Goal: Task Accomplishment & Management: Complete application form

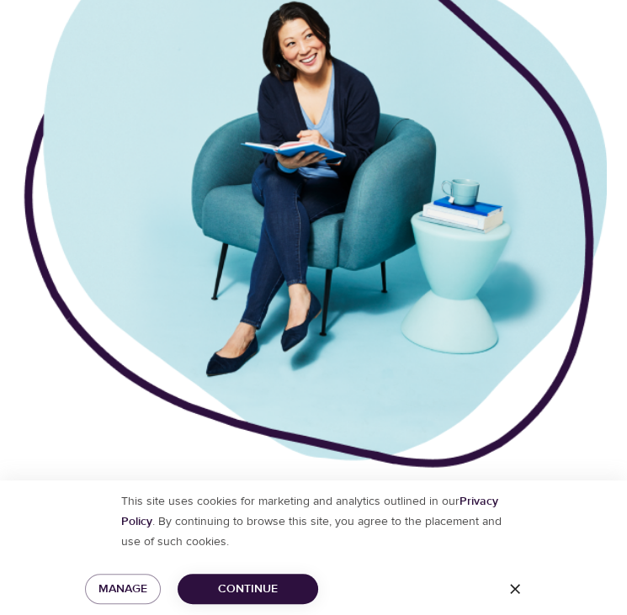
scroll to position [993, 0]
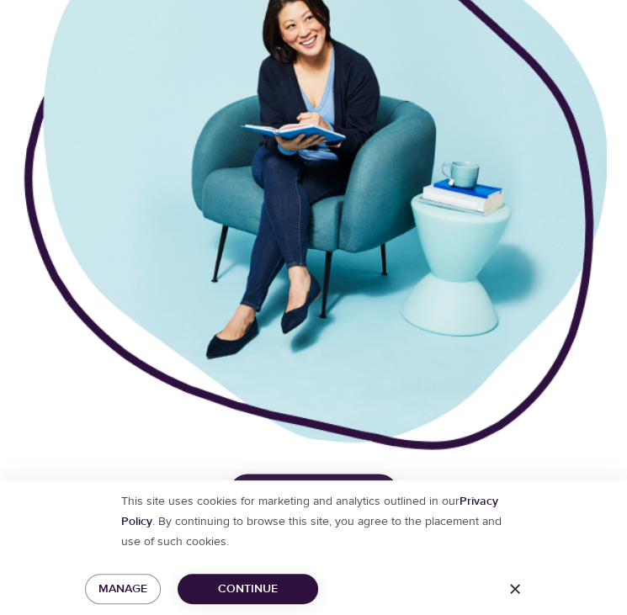
click at [262, 593] on span "Continue" at bounding box center [248, 589] width 114 height 21
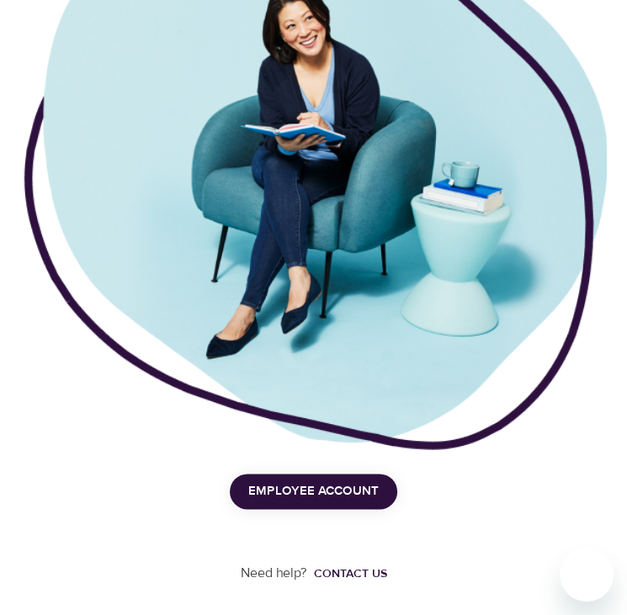
click at [327, 488] on span "Employee Account" at bounding box center [313, 492] width 130 height 22
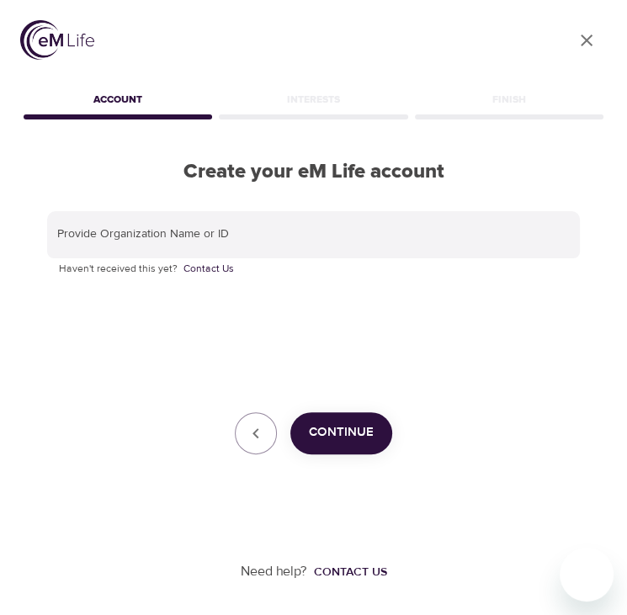
scroll to position [0, 0]
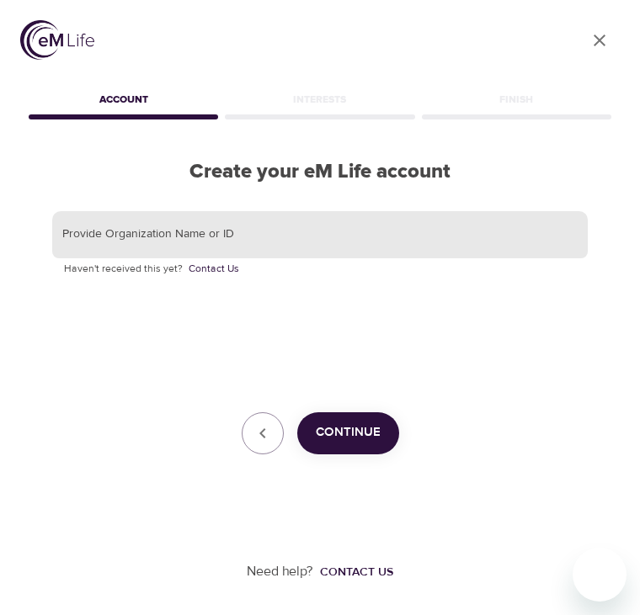
click at [269, 237] on input "text" at bounding box center [319, 234] width 535 height 47
click at [364, 431] on span "Continue" at bounding box center [348, 433] width 65 height 22
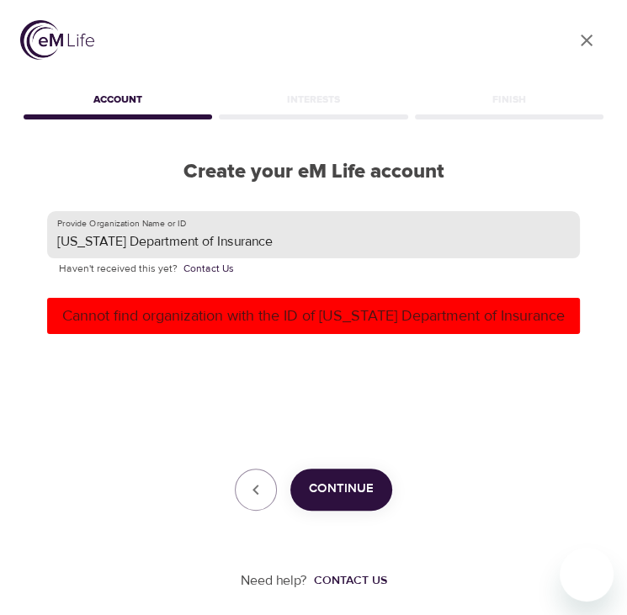
click at [272, 242] on input "[US_STATE] Department of Insurance" at bounding box center [313, 234] width 533 height 47
type input "T"
type input "TDI"
click at [335, 495] on span "Continue" at bounding box center [341, 489] width 65 height 22
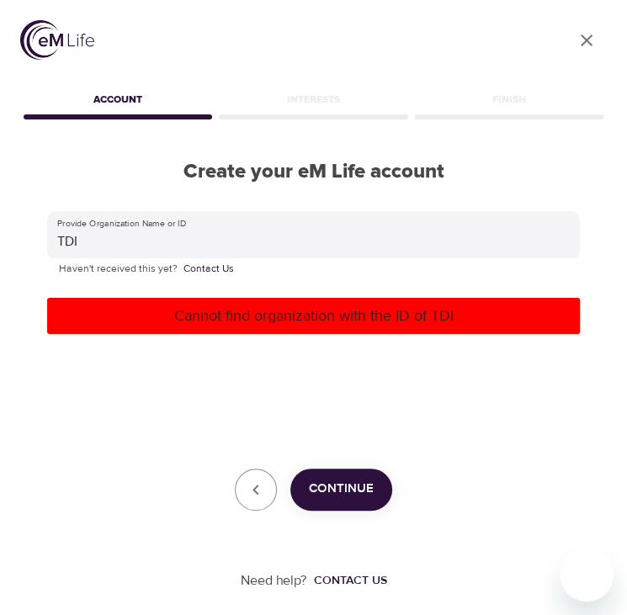
scroll to position [8, 0]
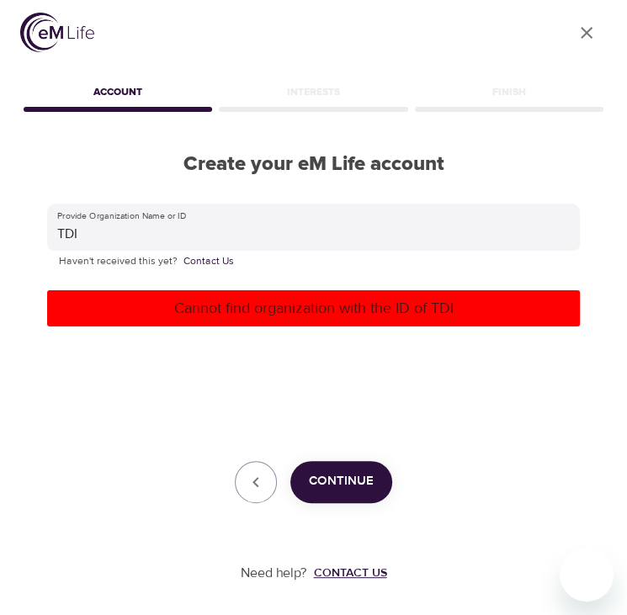
click at [355, 572] on div "Contact us" at bounding box center [350, 573] width 73 height 17
click at [267, 477] on button "button" at bounding box center [256, 482] width 42 height 42
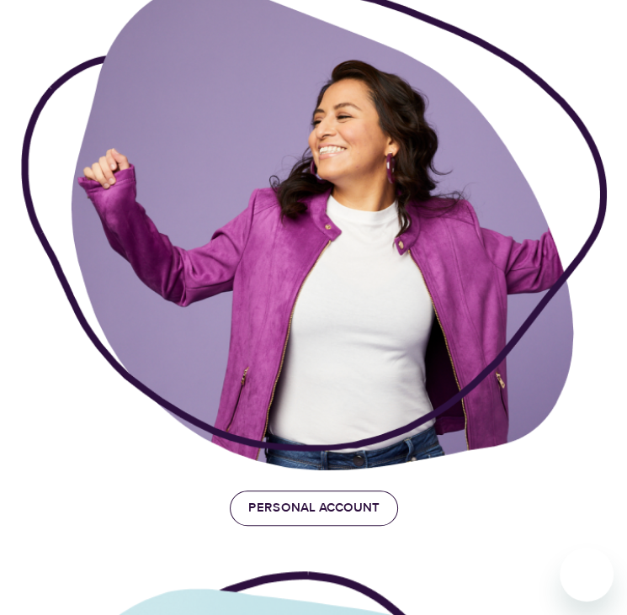
click at [326, 506] on span "Personal Account" at bounding box center [313, 508] width 131 height 22
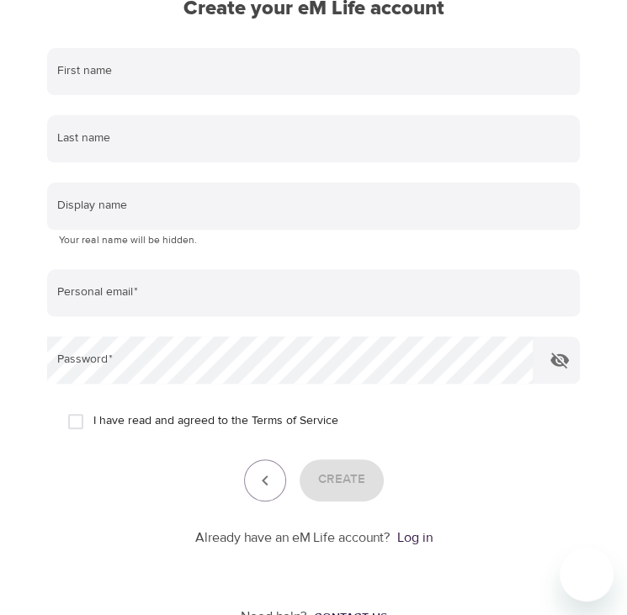
scroll to position [161, 0]
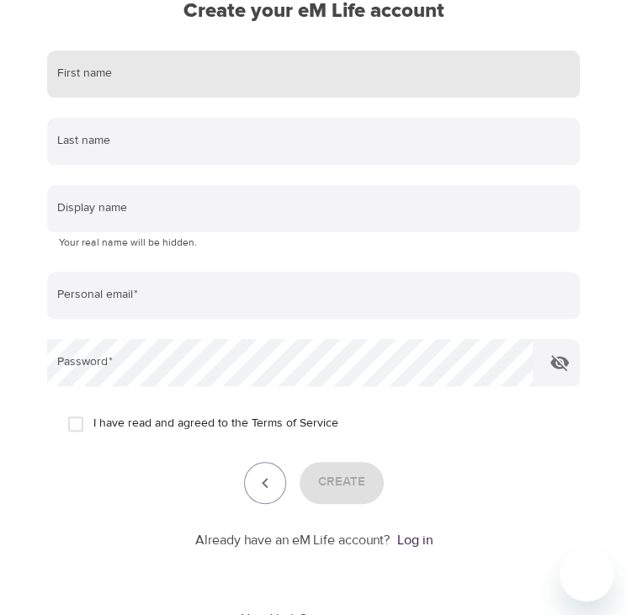
click at [201, 74] on input "text" at bounding box center [313, 74] width 533 height 47
type input "[PERSON_NAME]"
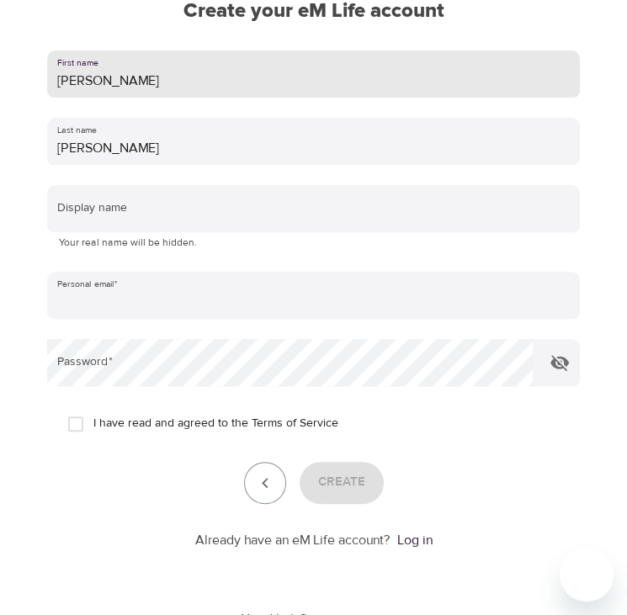
type input "[PERSON_NAME][EMAIL_ADDRESS][PERSON_NAME][DOMAIN_NAME][US_STATE]"
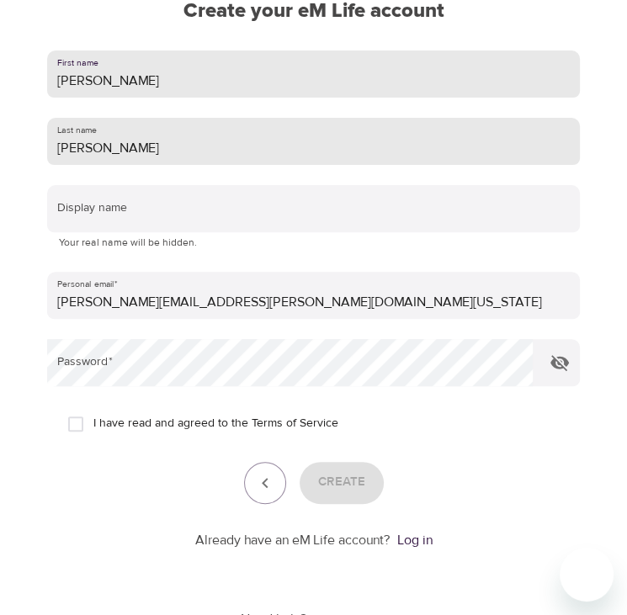
click at [71, 146] on input "[PERSON_NAME]" at bounding box center [313, 141] width 533 height 47
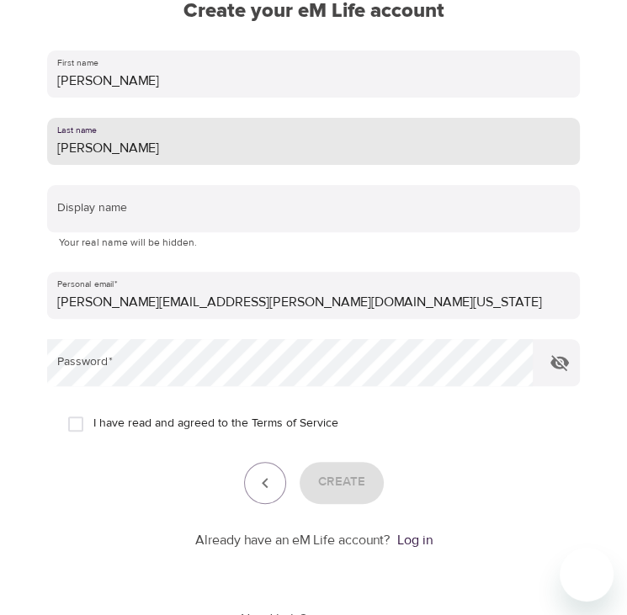
type input "[PERSON_NAME]"
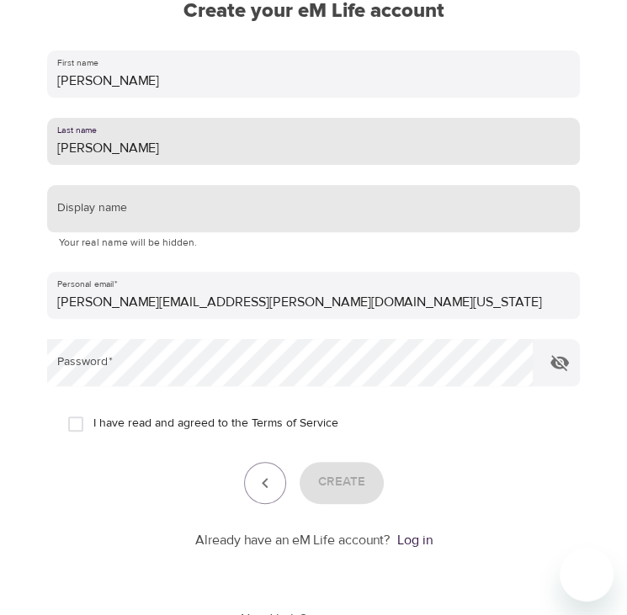
click at [176, 211] on input "text" at bounding box center [313, 208] width 533 height 47
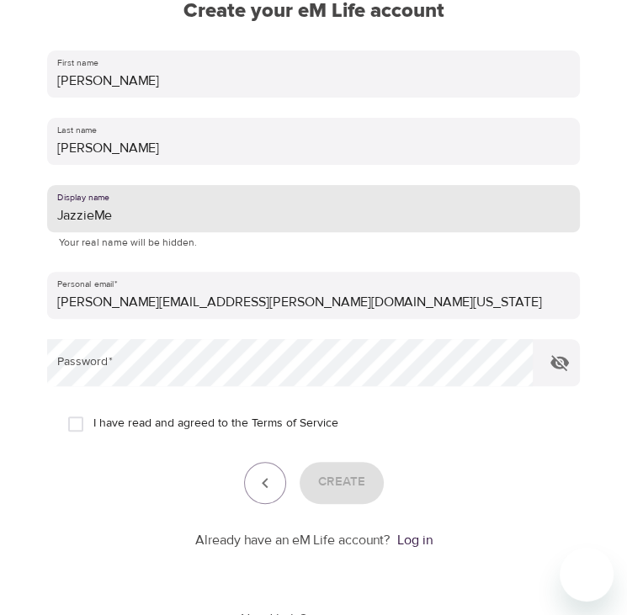
type input "JazzieMe"
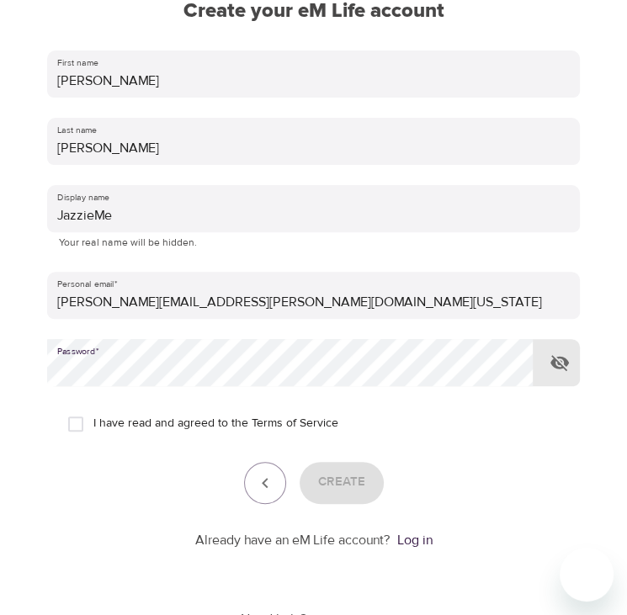
click at [74, 425] on input "I have read and agreed to the Terms of Service" at bounding box center [75, 424] width 35 height 35
checkbox input "true"
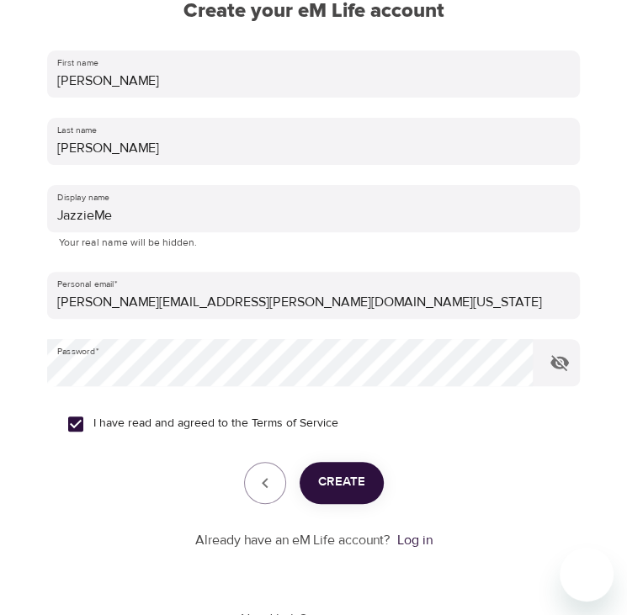
click at [351, 478] on span "Create" at bounding box center [341, 482] width 47 height 22
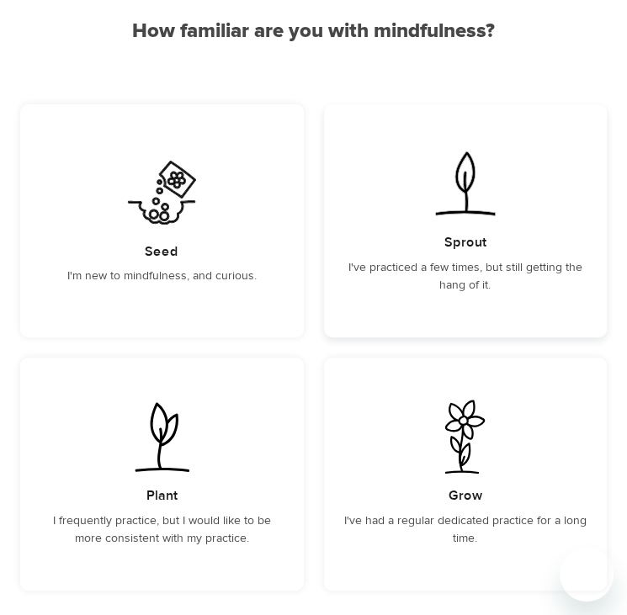
click at [498, 242] on div "Sprout I've practiced a few times, but still getting the hang of it." at bounding box center [466, 220] width 284 height 233
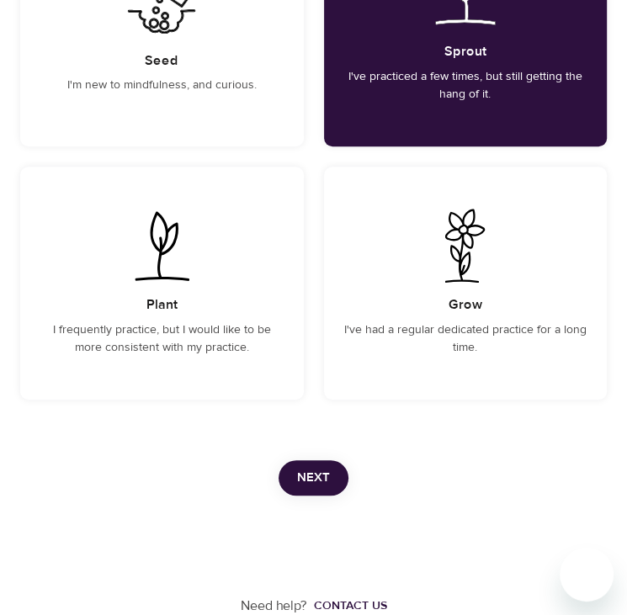
click at [320, 478] on span "Next" at bounding box center [313, 478] width 33 height 22
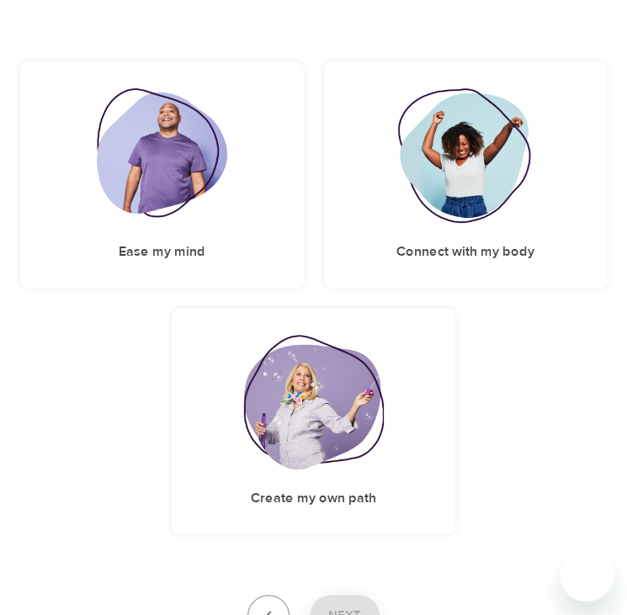
scroll to position [371, 0]
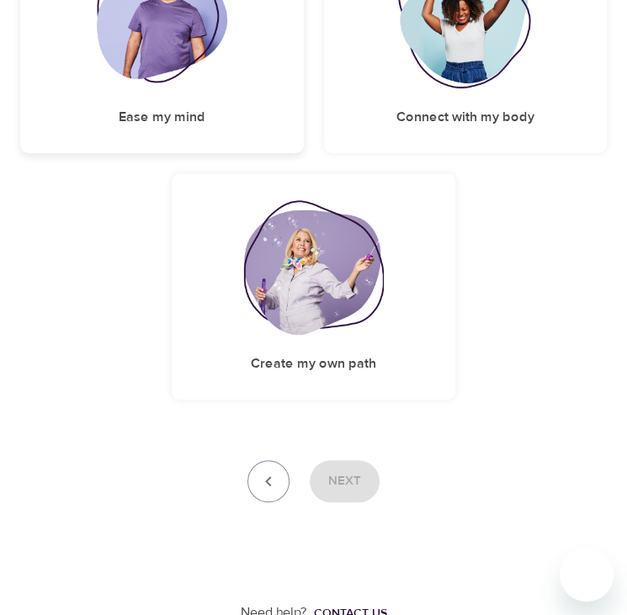
click at [173, 75] on img at bounding box center [162, 21] width 130 height 135
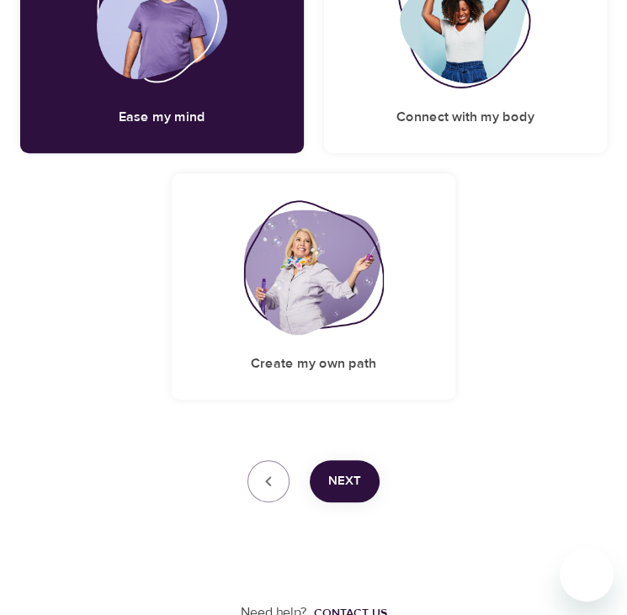
click at [346, 475] on span "Next" at bounding box center [344, 482] width 33 height 22
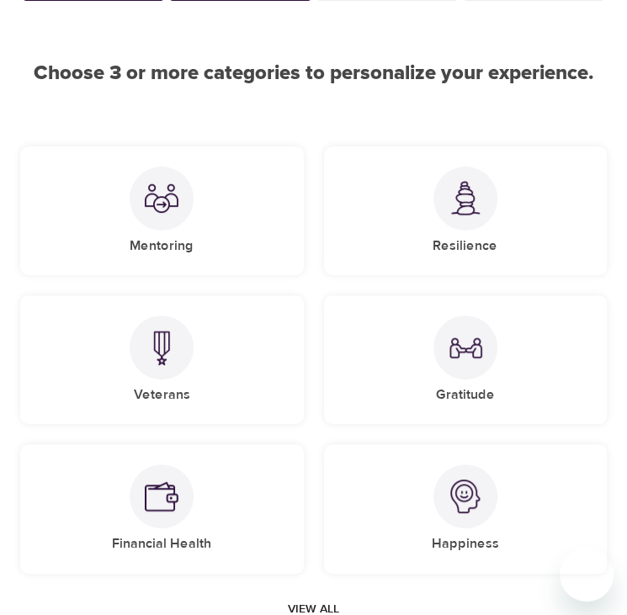
scroll to position [120, 0]
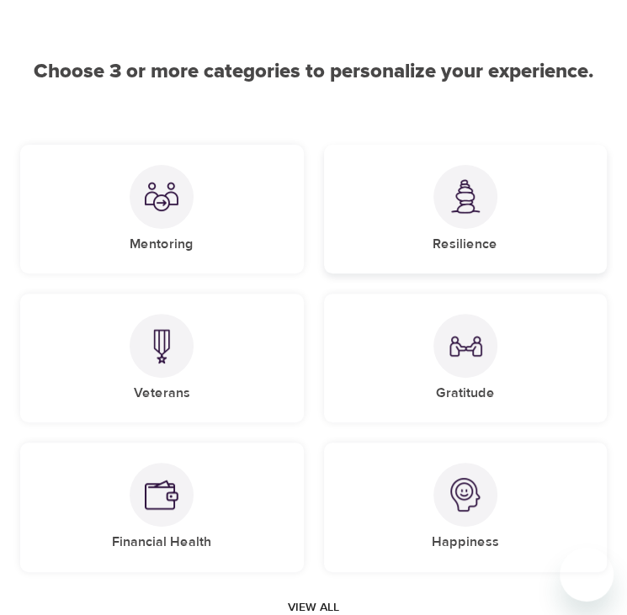
click at [479, 204] on img at bounding box center [466, 196] width 34 height 35
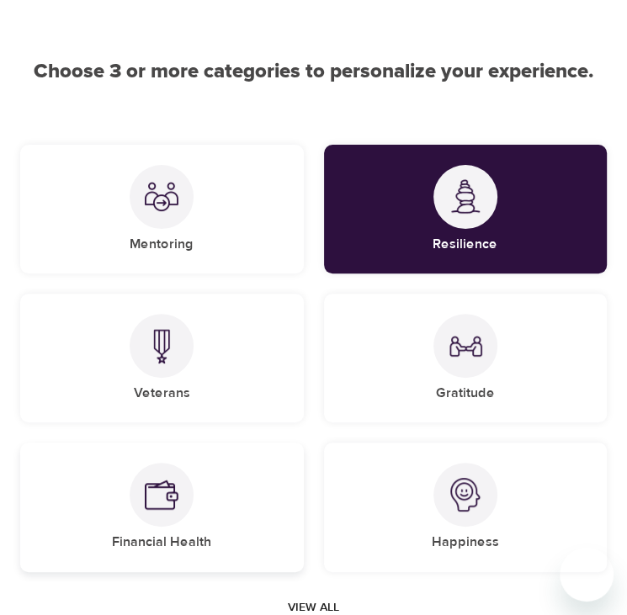
click at [220, 520] on div "Financial Health" at bounding box center [162, 507] width 284 height 129
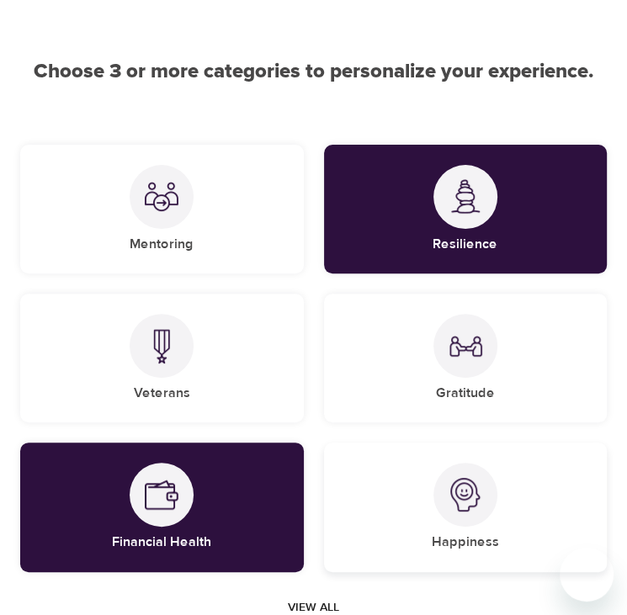
click at [476, 512] on div at bounding box center [466, 495] width 64 height 64
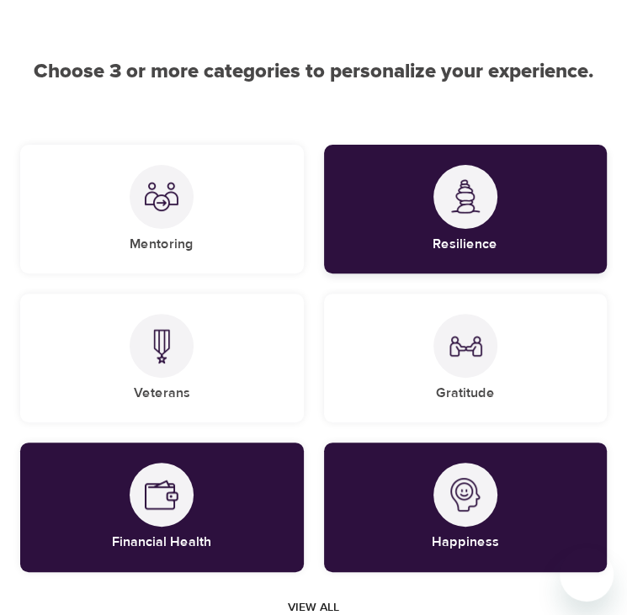
click at [478, 233] on div "Resilience" at bounding box center [466, 209] width 284 height 129
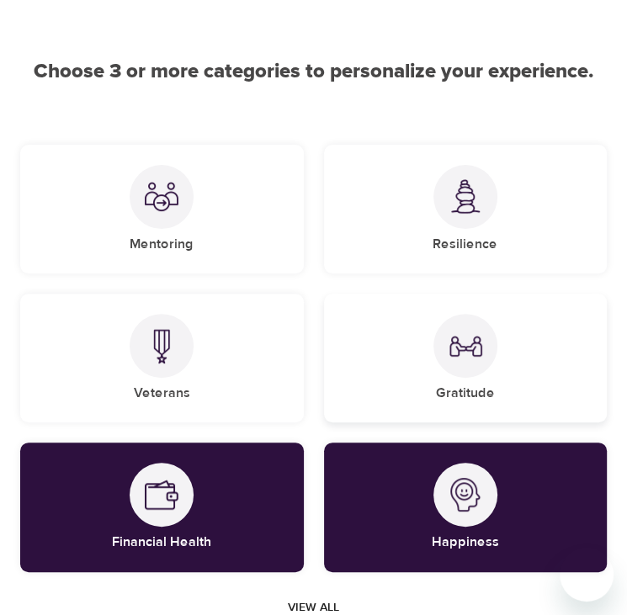
click at [479, 385] on h5 "Gratitude" at bounding box center [465, 394] width 59 height 18
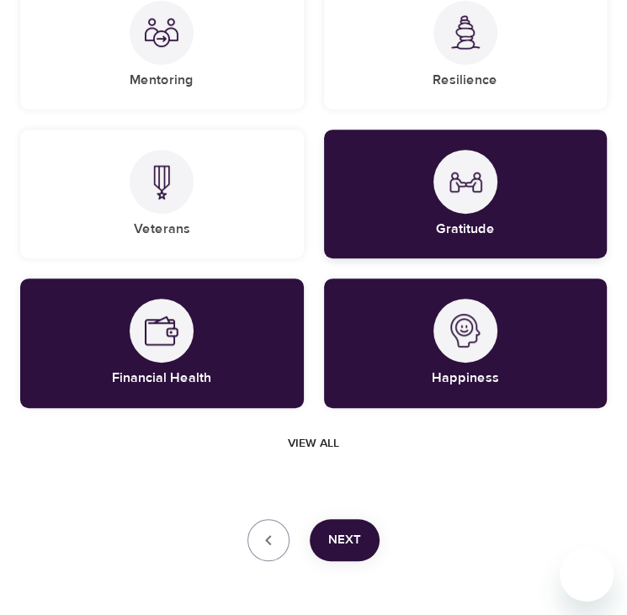
scroll to position [301, 0]
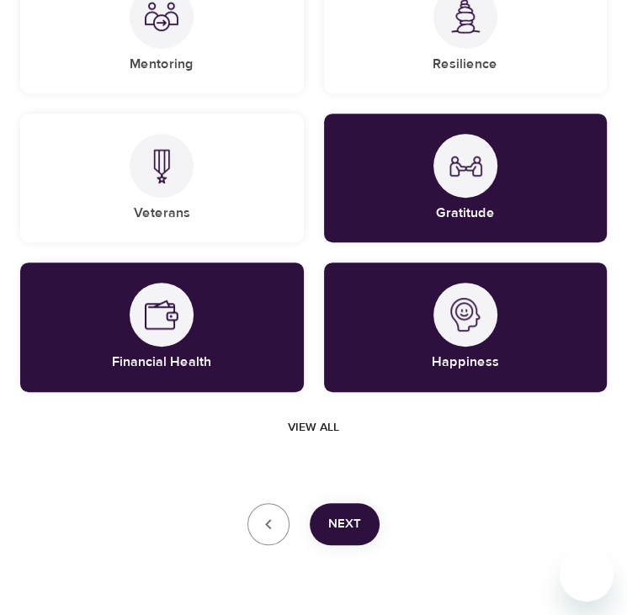
click at [317, 426] on span "View all" at bounding box center [313, 428] width 51 height 21
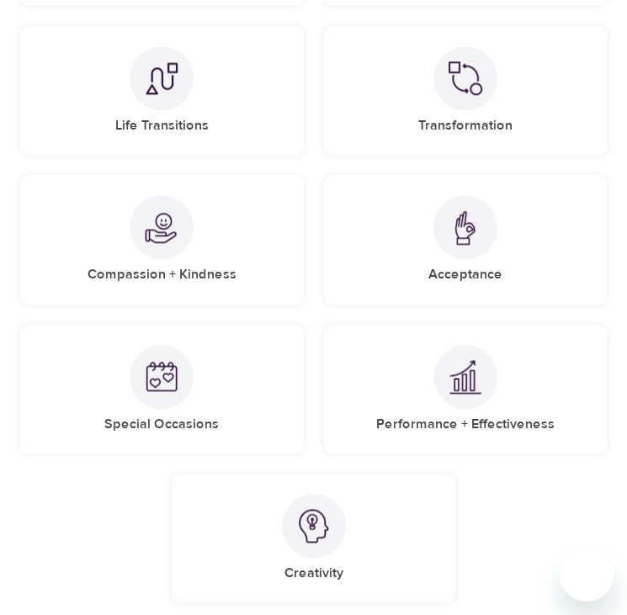
scroll to position [833, 0]
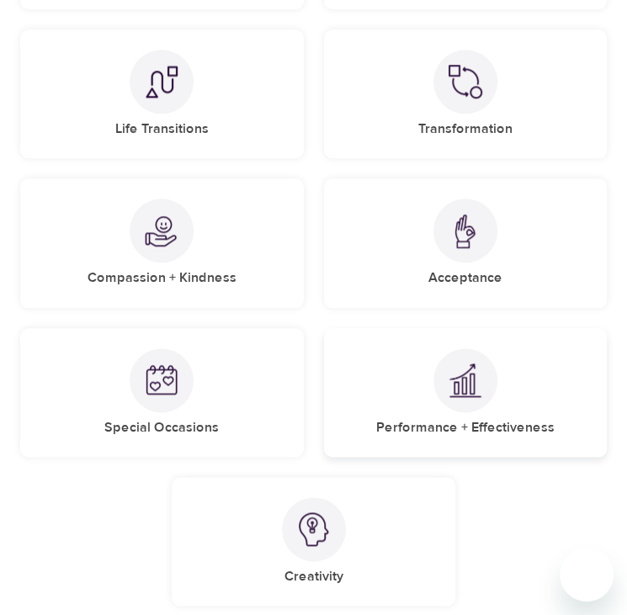
click at [449, 424] on h5 "Performance + Effectiveness" at bounding box center [465, 428] width 178 height 18
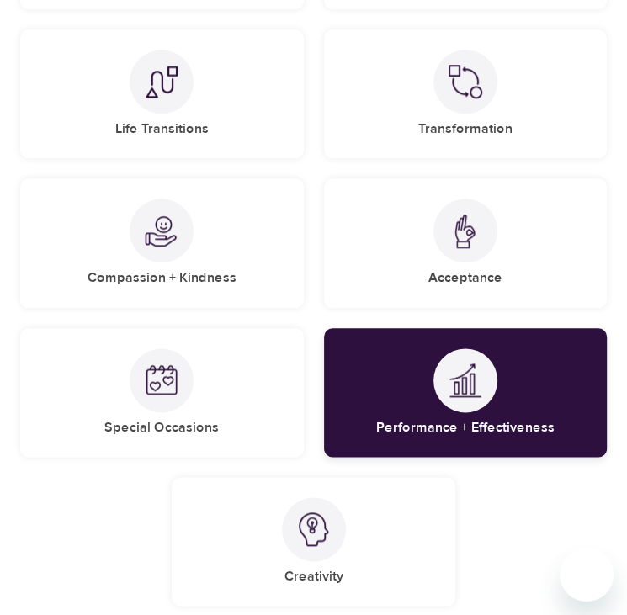
click at [466, 399] on div at bounding box center [466, 380] width 64 height 64
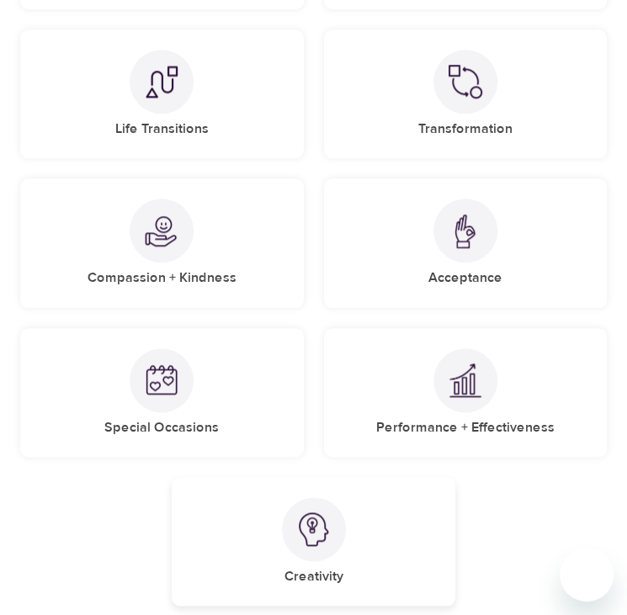
click at [359, 536] on div "Creativity" at bounding box center [314, 541] width 284 height 129
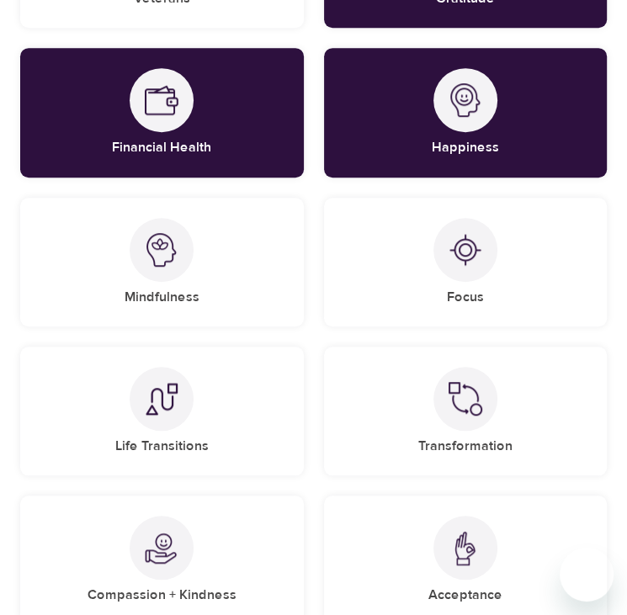
scroll to position [519, 0]
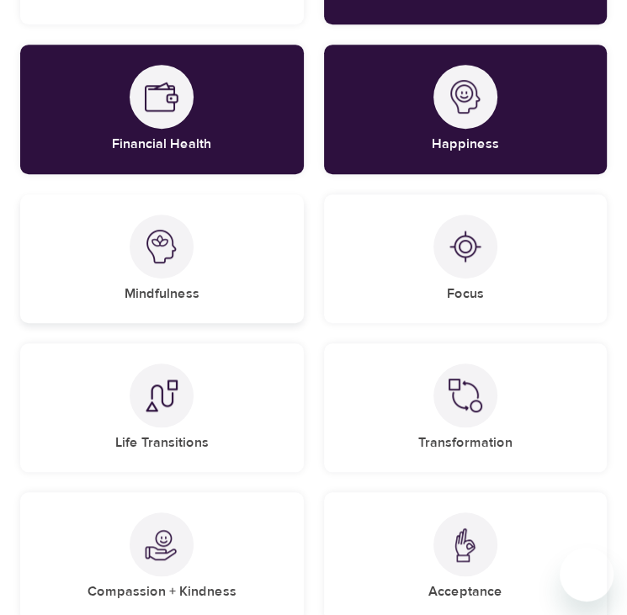
click at [194, 284] on div "Mindfulness" at bounding box center [162, 258] width 284 height 129
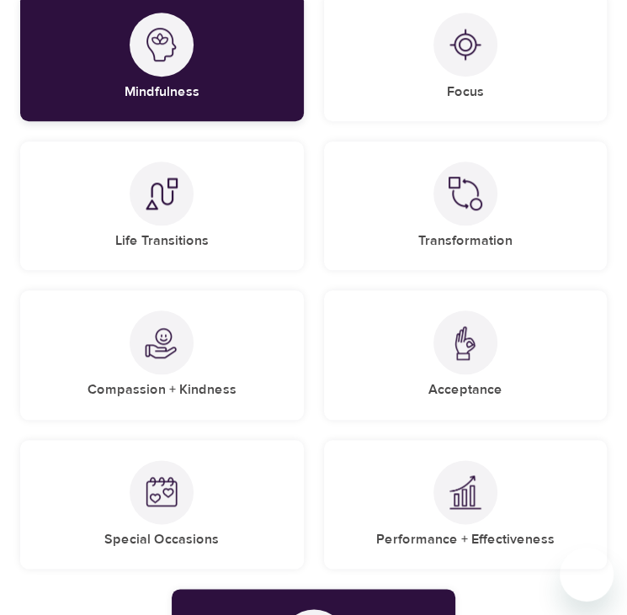
scroll to position [723, 0]
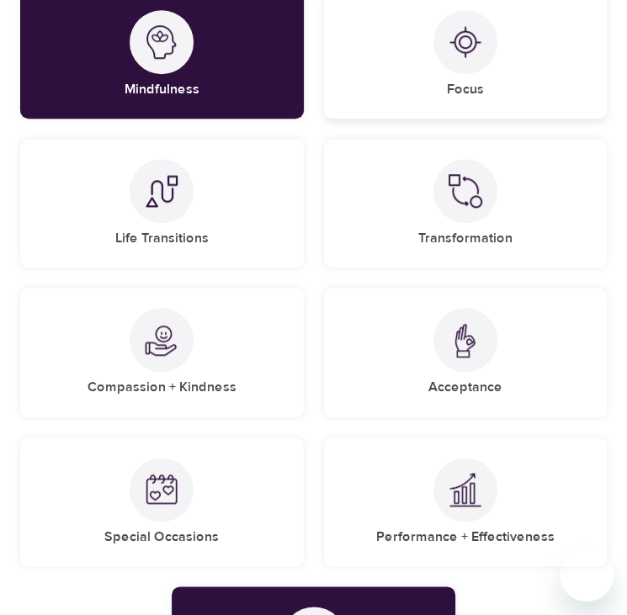
click at [512, 67] on div "Focus" at bounding box center [466, 54] width 284 height 129
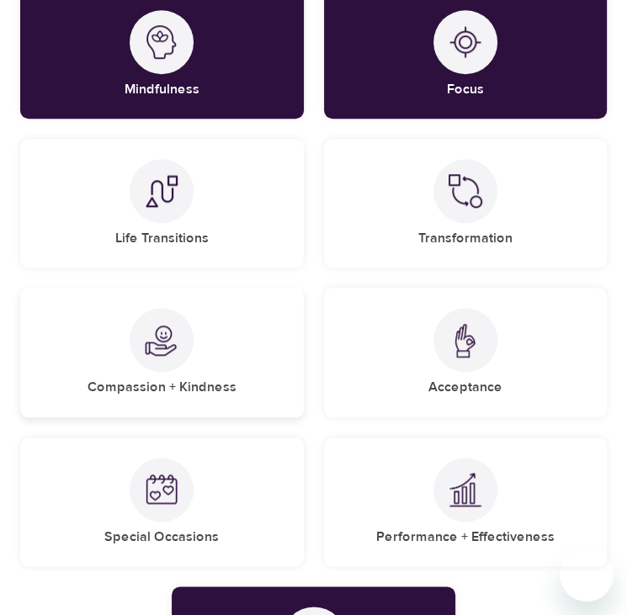
click at [221, 366] on div "Compassion + Kindness" at bounding box center [162, 352] width 284 height 129
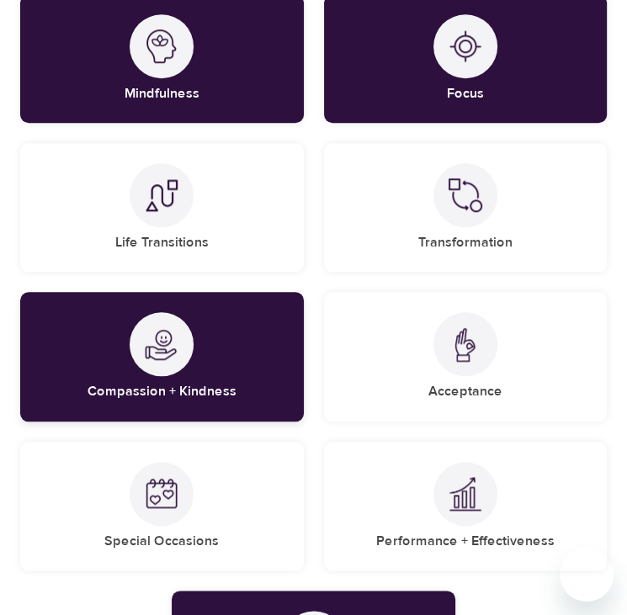
scroll to position [716, 0]
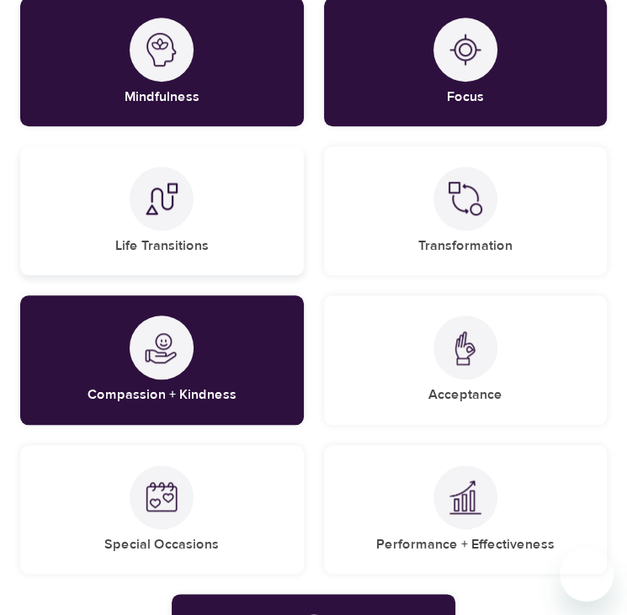
click at [176, 249] on h5 "Life Transitions" at bounding box center [161, 246] width 93 height 18
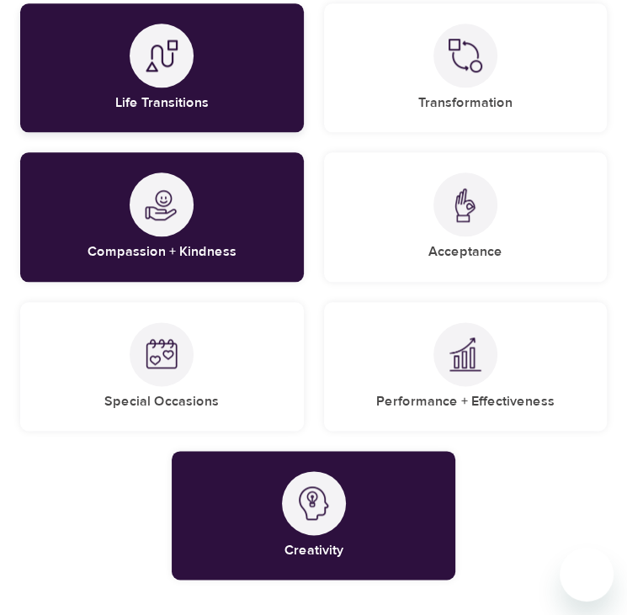
scroll to position [858, 0]
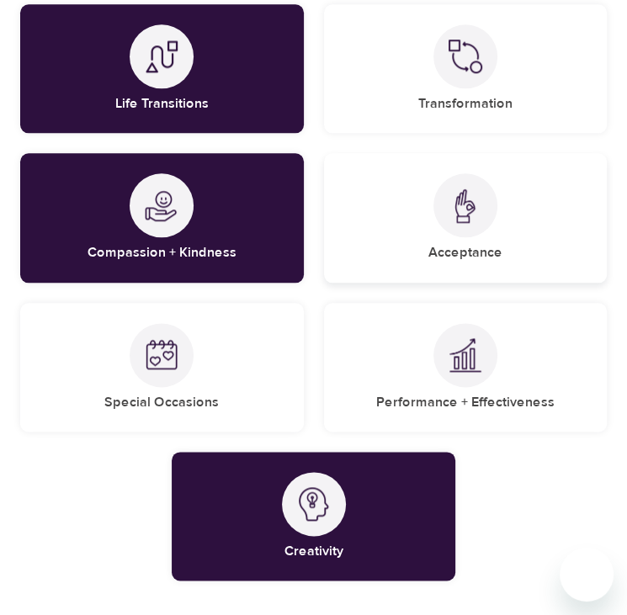
click at [476, 222] on img at bounding box center [466, 206] width 34 height 35
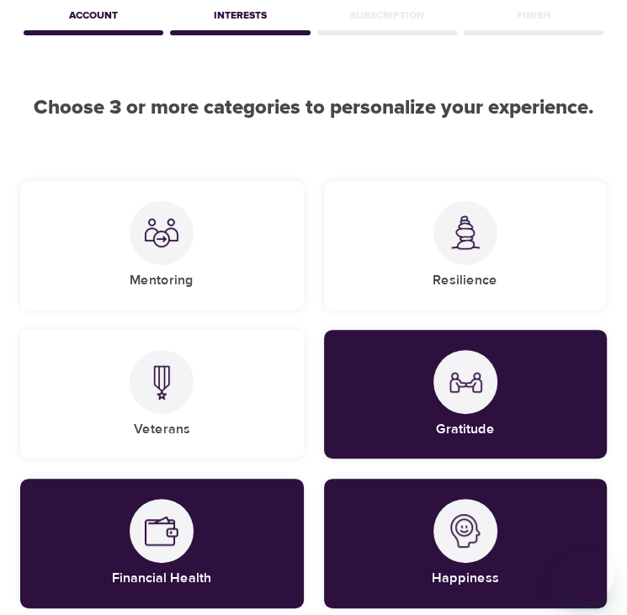
scroll to position [0, 0]
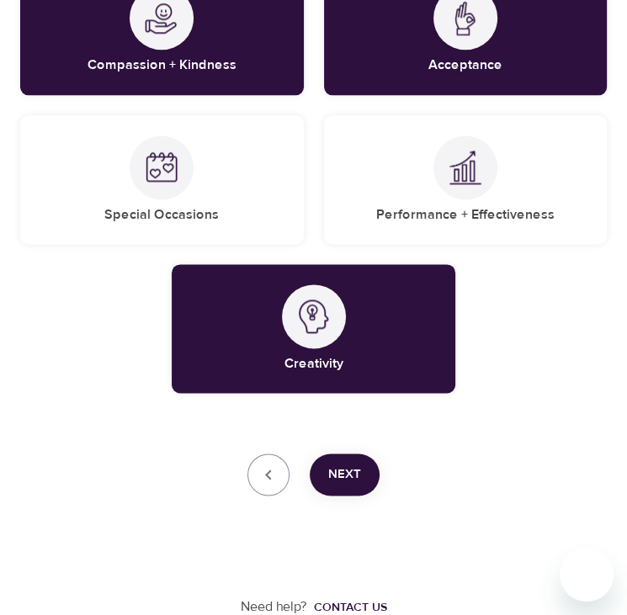
click at [346, 482] on span "Next" at bounding box center [344, 475] width 33 height 22
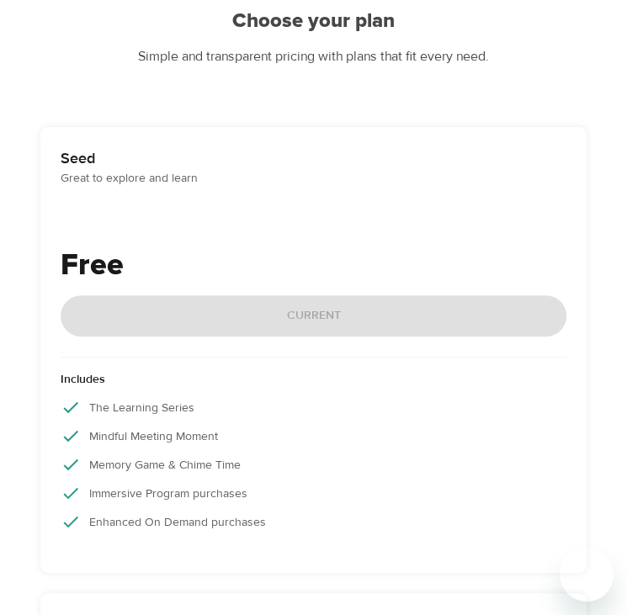
scroll to position [162, 0]
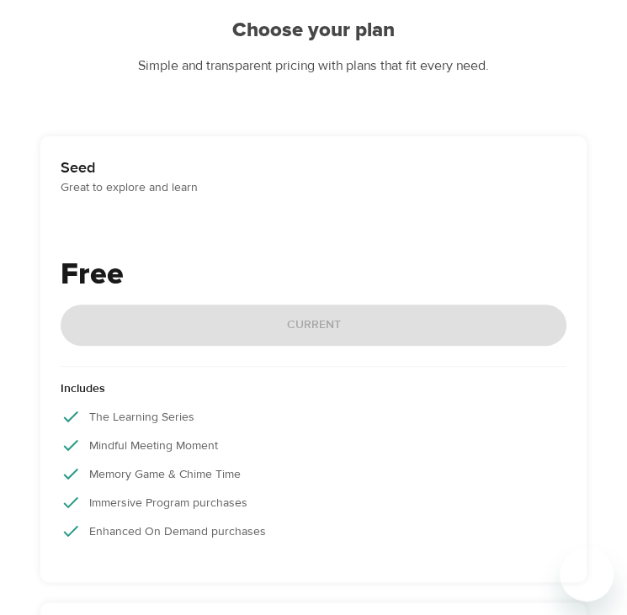
click at [381, 313] on div "Free Current" at bounding box center [314, 310] width 506 height 114
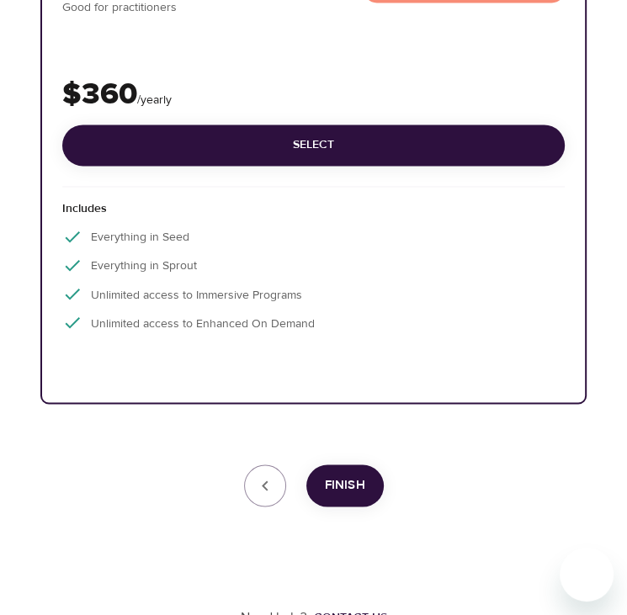
scroll to position [1286, 0]
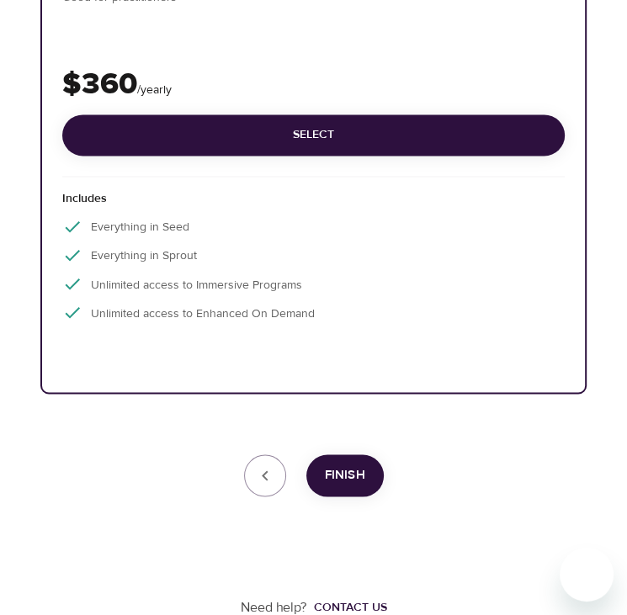
click at [350, 471] on span "Finish" at bounding box center [345, 475] width 40 height 22
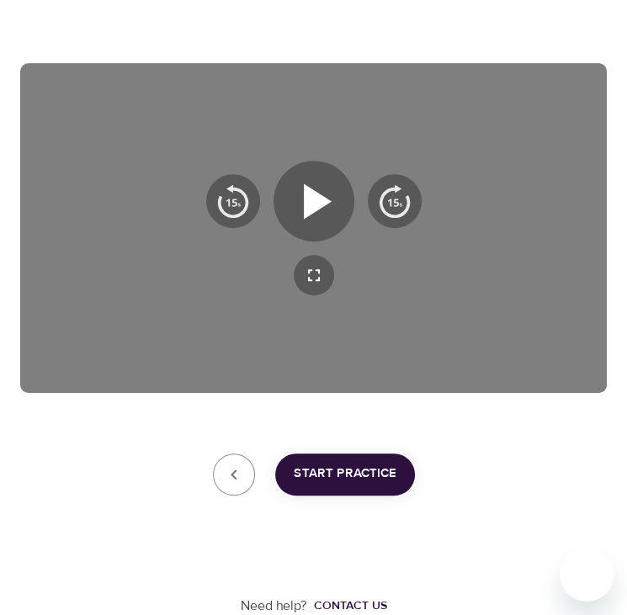
scroll to position [234, 0]
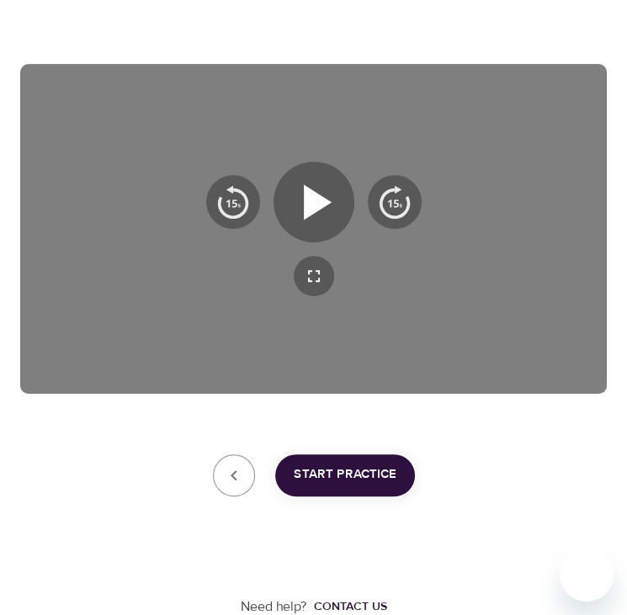
click at [339, 464] on span "Start Practice" at bounding box center [345, 475] width 103 height 22
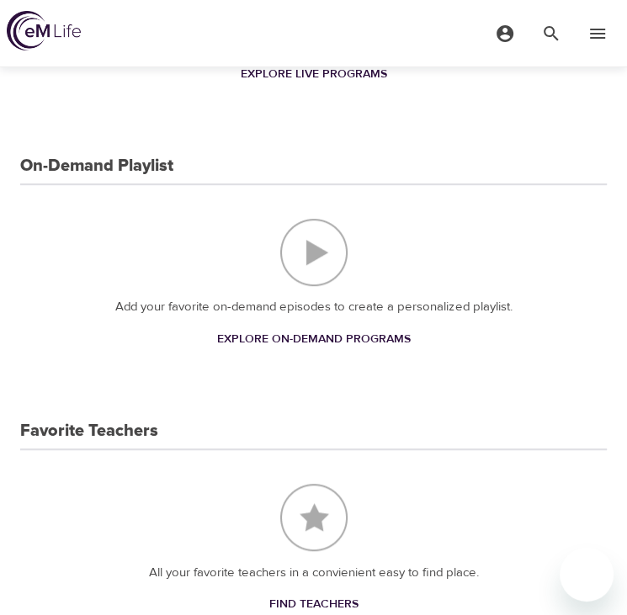
scroll to position [322, 0]
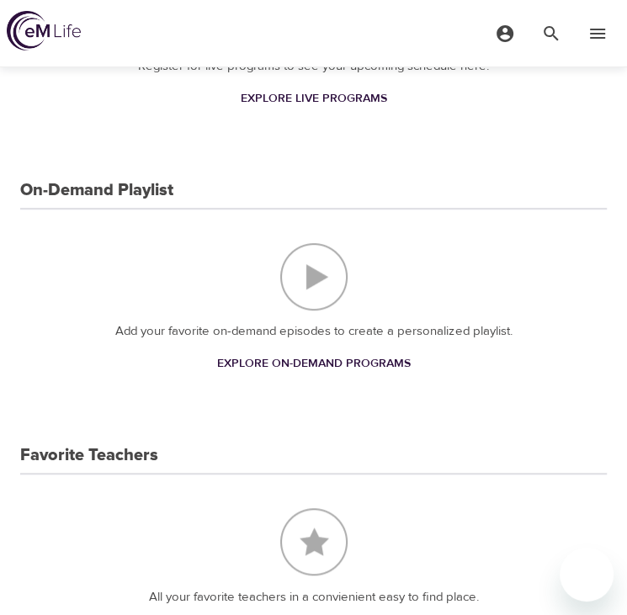
click at [322, 274] on img "On-Demand Playlist" at bounding box center [313, 276] width 67 height 67
click at [327, 292] on img "On-Demand Playlist" at bounding box center [313, 276] width 67 height 67
click at [323, 360] on span "Explore On-Demand Programs" at bounding box center [314, 364] width 194 height 21
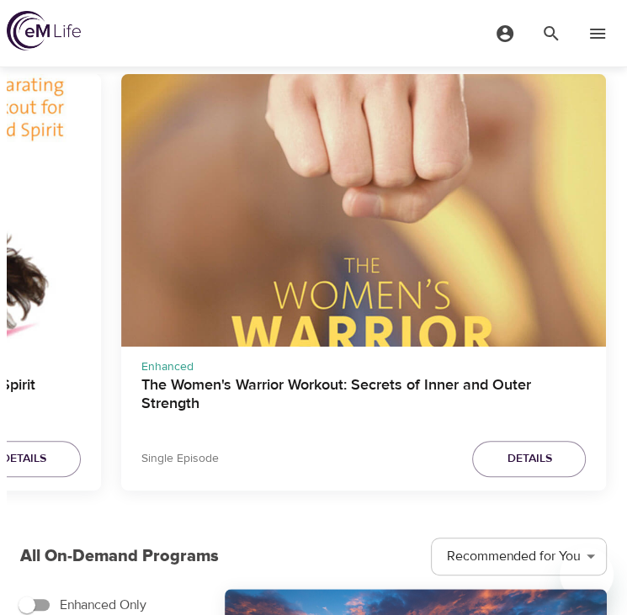
scroll to position [155, 0]
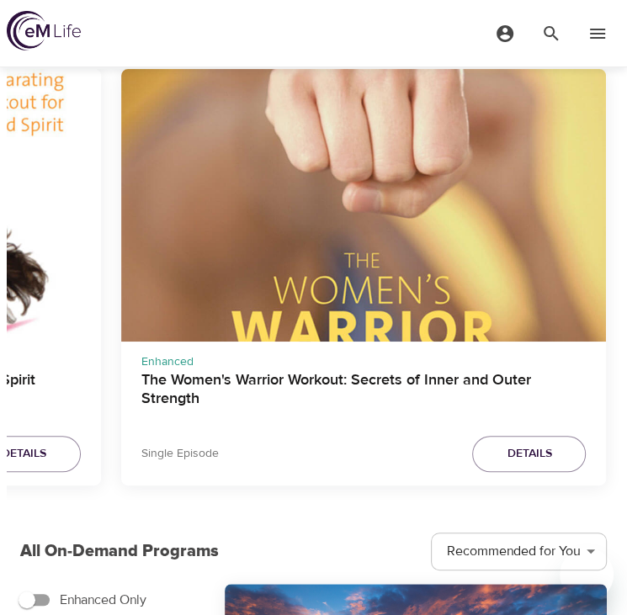
click at [522, 455] on span "Details" at bounding box center [529, 454] width 45 height 21
click at [533, 436] on button "Details" at bounding box center [530, 454] width 114 height 36
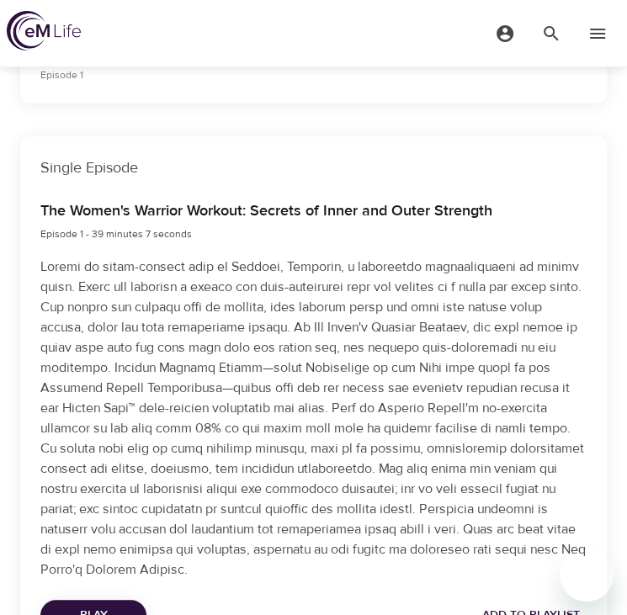
scroll to position [542, 0]
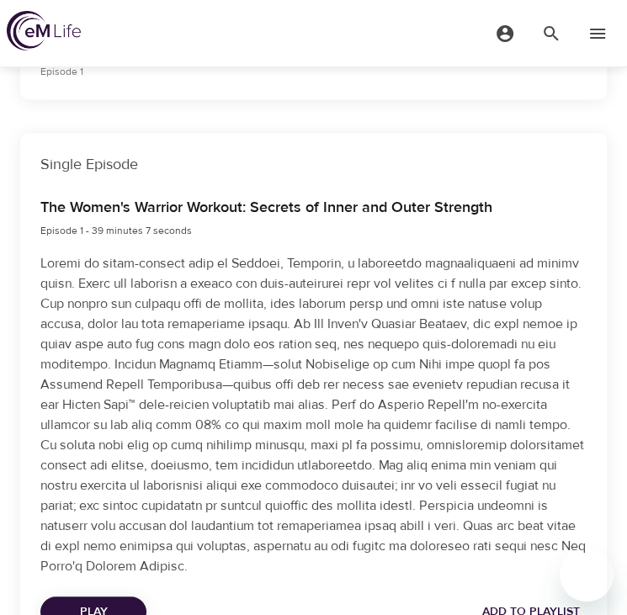
click at [412, 471] on p at bounding box center [313, 414] width 546 height 323
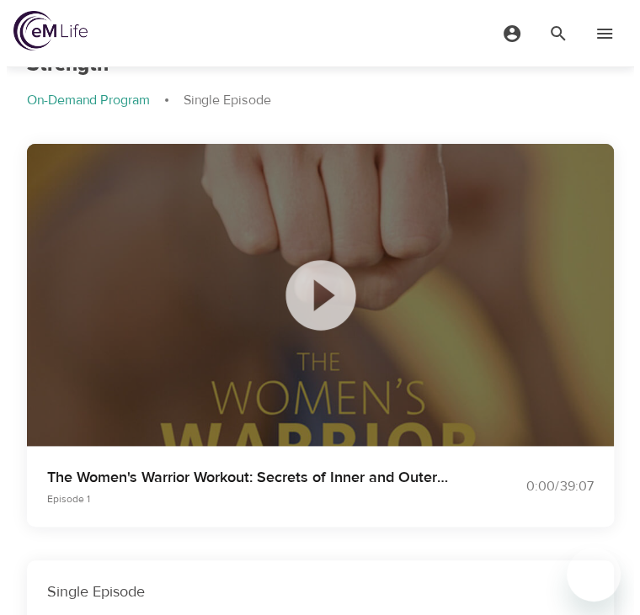
scroll to position [0, 0]
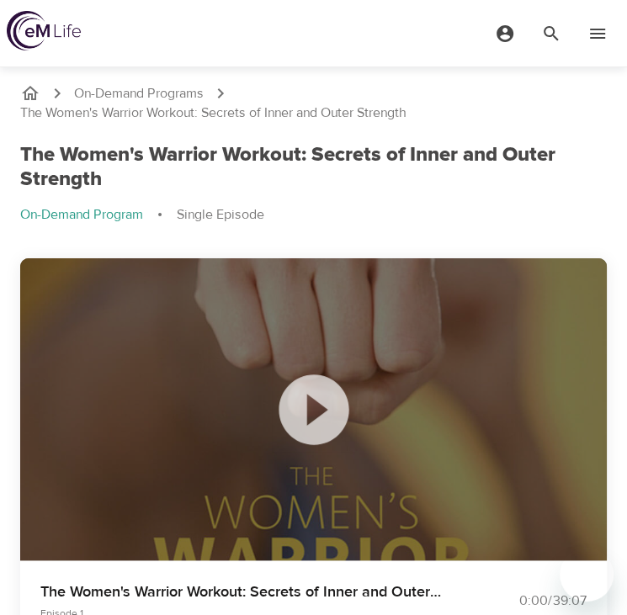
click at [596, 33] on icon "menu" at bounding box center [597, 34] width 15 height 10
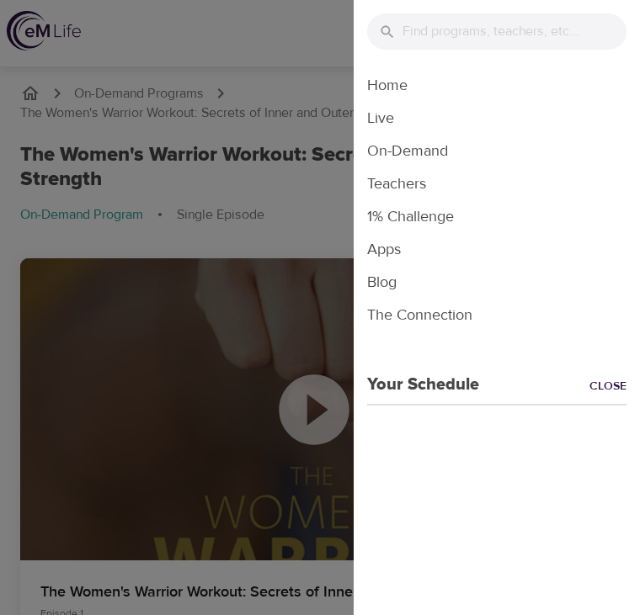
click at [387, 285] on li "Blog" at bounding box center [497, 282] width 286 height 33
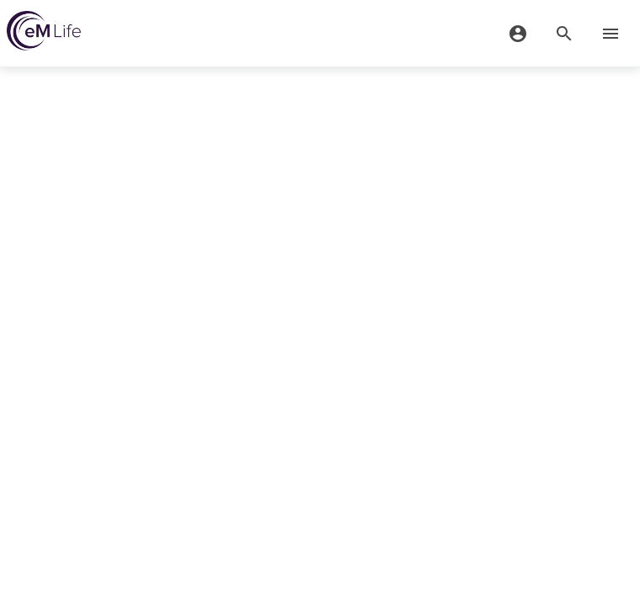
click at [612, 22] on button "menu" at bounding box center [610, 33] width 46 height 46
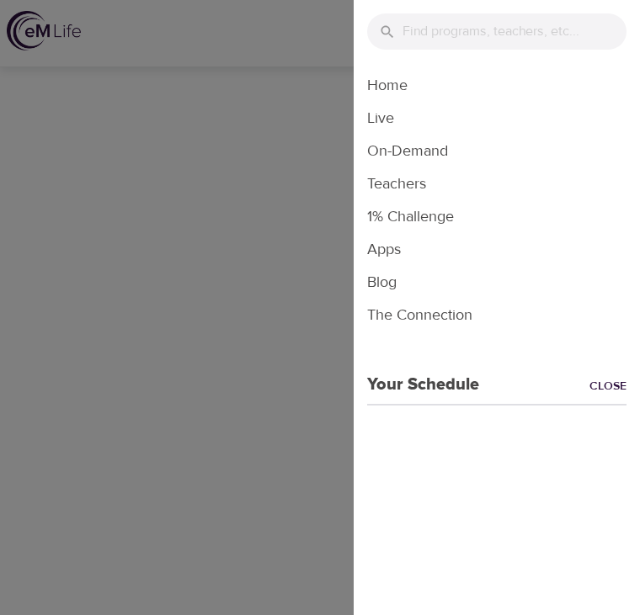
click at [292, 460] on div at bounding box center [320, 307] width 640 height 615
